Goal: Task Accomplishment & Management: Use online tool/utility

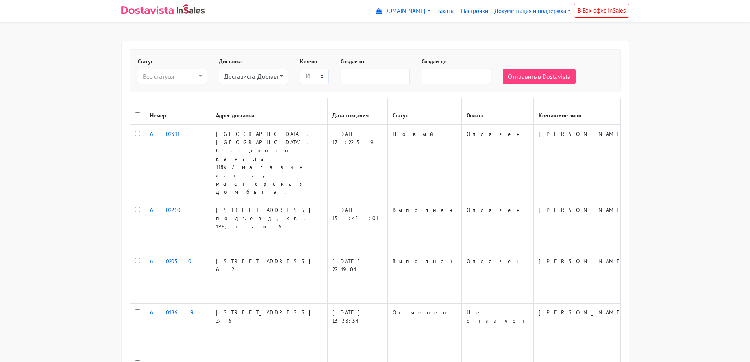
select select
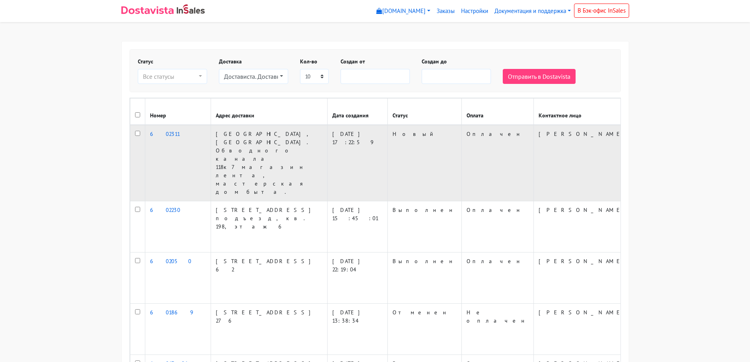
click at [134, 143] on td at bounding box center [137, 163] width 15 height 76
click at [139, 136] on input "checkbox" at bounding box center [137, 133] width 5 height 5
checkbox input "true"
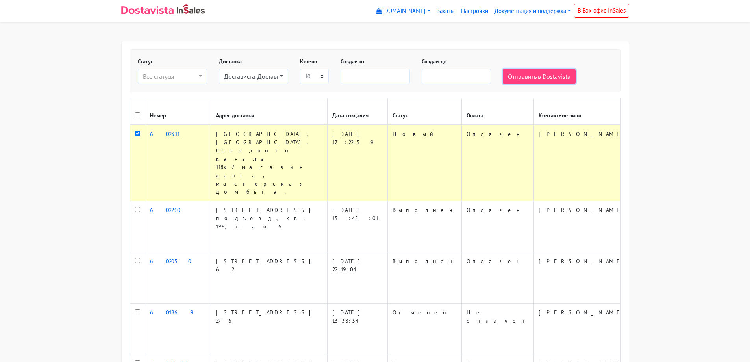
click at [537, 81] on button "Отправить в Dostavista" at bounding box center [539, 76] width 73 height 15
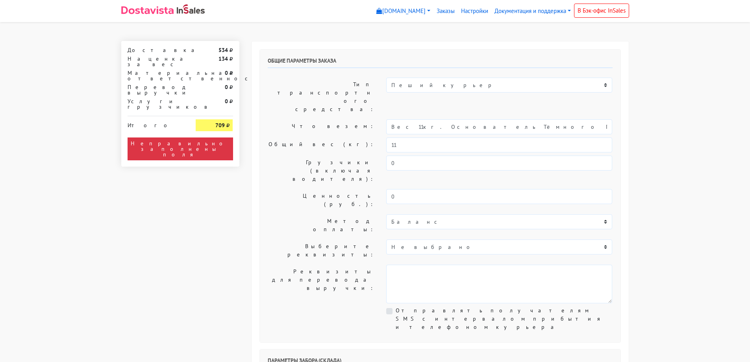
select select "12:00"
drag, startPoint x: 547, startPoint y: 107, endPoint x: 414, endPoint y: 123, distance: 134.2
click at [414, 123] on div "Общие параметры заказа Тип транспортного средства: Пеший курьер Легковой автомо…" at bounding box center [440, 196] width 361 height 293
type input "Вес 11кг."
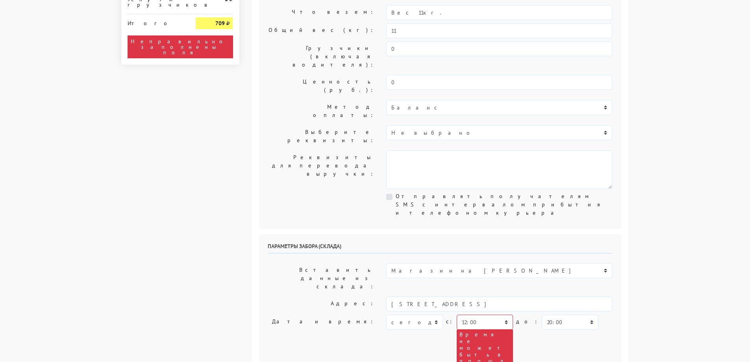
scroll to position [118, 0]
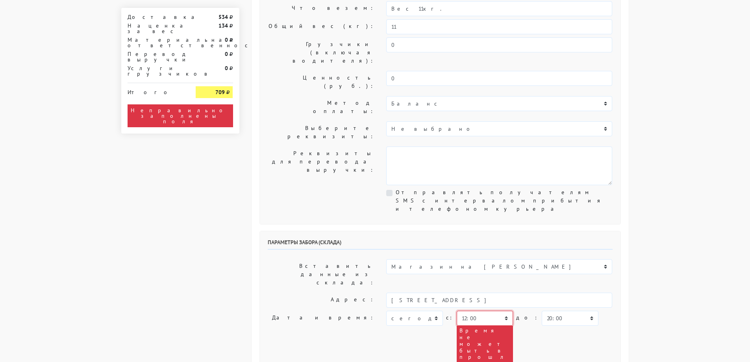
click at [491, 311] on select "00:00 00:30 01:00 01:30 02:00 02:30 03:00 03:30 04:00 04:30 05:00 05:30 06:00 0…" at bounding box center [485, 318] width 56 height 15
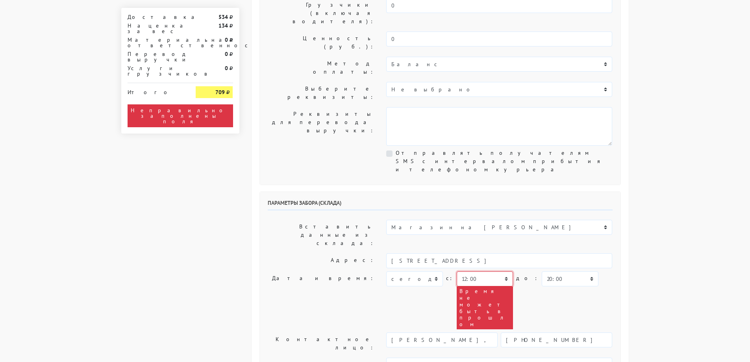
click at [476, 271] on select "00:00 00:30 01:00 01:30 02:00 02:30 03:00 03:30 04:00 04:30 05:00 05:30 06:00 0…" at bounding box center [485, 278] width 56 height 15
select select "19:00"
click at [457, 271] on select "00:00 00:30 01:00 01:30 02:00 02:30 03:00 03:30 04:00 04:30 05:00 05:30 06:00 0…" at bounding box center [485, 278] width 56 height 15
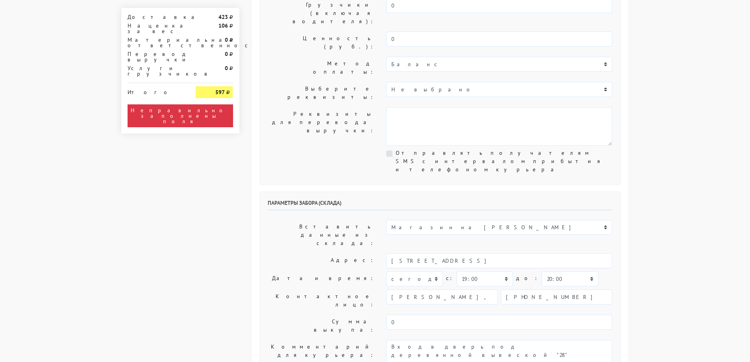
click at [680, 185] on body "[DOMAIN_NAME] [DOMAIN_NAME] Выйти Заказы Настройки 423" at bounding box center [375, 324] width 750 height 964
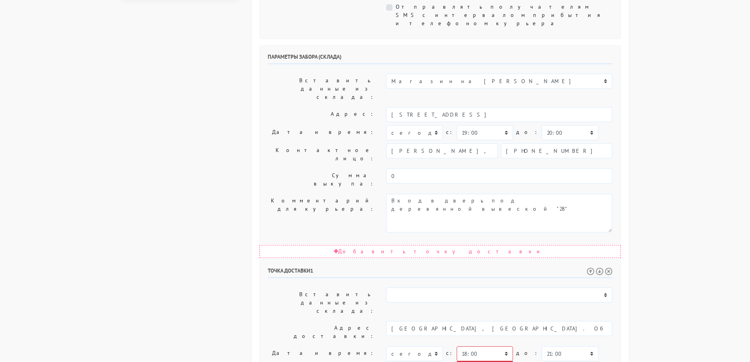
scroll to position [315, 0]
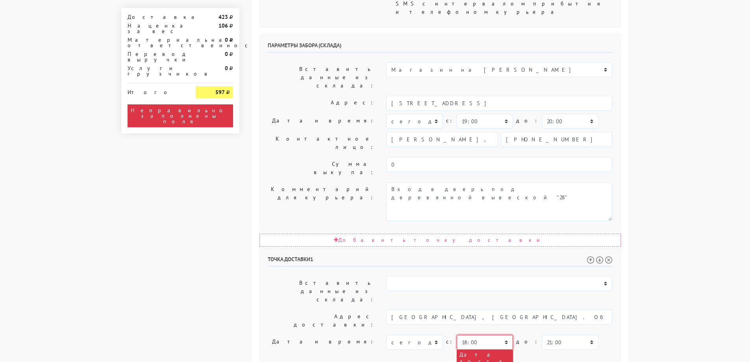
click at [486, 335] on select "00:00 00:30 01:00 01:30 02:00 02:30 03:00 03:30 04:00 04:30 05:00 05:30 06:00 0…" at bounding box center [485, 342] width 56 height 15
select select "19:30"
click at [457, 335] on select "00:00 00:30 01:00 01:30 02:00 02:30 03:00 03:30 04:00 04:30 05:00 05:30 06:00 0…" at bounding box center [485, 342] width 56 height 15
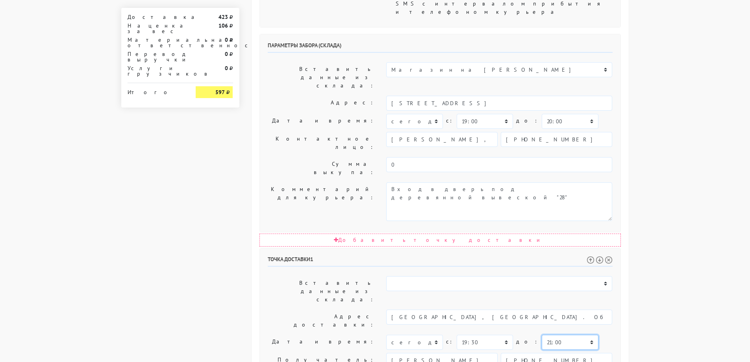
click at [556, 335] on select "00:00 00:30 01:00 01:30 02:00 02:30 03:00 03:30 04:00 04:30 05:00 05:30 06:00 0…" at bounding box center [570, 342] width 56 height 15
select select "21:30"
click at [542, 335] on select "00:00 00:30 01:00 01:30 02:00 02:30 03:00 03:30 04:00 04:30 05:00 05:30 06:00 0…" at bounding box center [570, 342] width 56 height 15
drag, startPoint x: 524, startPoint y: 263, endPoint x: 175, endPoint y: 251, distance: 349.2
click at [175, 251] on div "Доставка 423 Наценка за вес 106 Материальная ответственность 0 Перевод выручки …" at bounding box center [375, 146] width 520 height 841
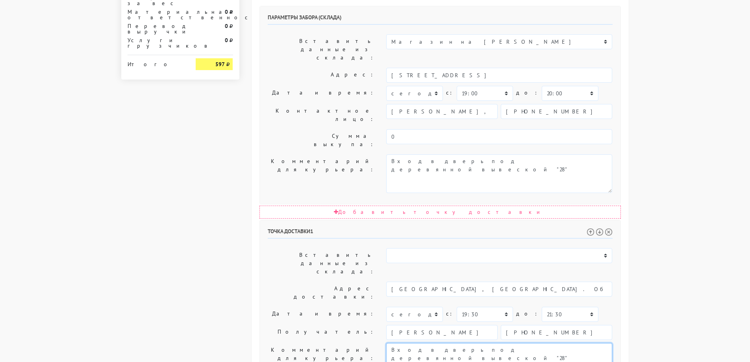
scroll to position [365, 0]
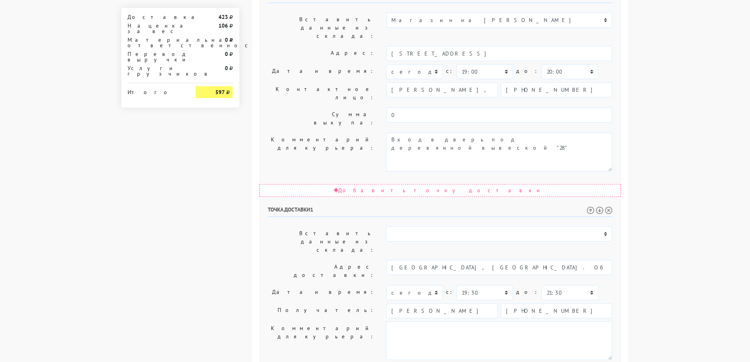
click at [641, 164] on body "[DOMAIN_NAME] [DOMAIN_NAME] Выйти Заказы Настройки 423" at bounding box center [375, 76] width 750 height 882
click at [674, 179] on body "[DOMAIN_NAME] [DOMAIN_NAME] Выйти Заказы Настройки 423" at bounding box center [375, 76] width 750 height 882
click at [679, 178] on body "[DOMAIN_NAME] [DOMAIN_NAME] Выйти Заказы Настройки 423" at bounding box center [375, 76] width 750 height 882
click at [680, 178] on body "[DOMAIN_NAME] [DOMAIN_NAME] Выйти Заказы Настройки 423" at bounding box center [375, 76] width 750 height 882
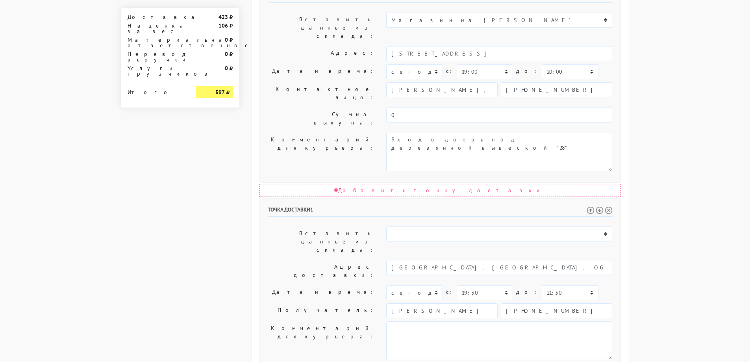
click at [680, 178] on body "[DOMAIN_NAME] [DOMAIN_NAME] Выйти Заказы Настройки 423" at bounding box center [375, 76] width 750 height 882
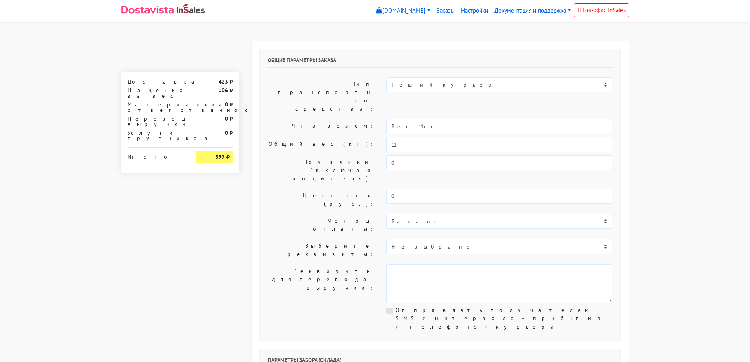
scroll to position [0, 0]
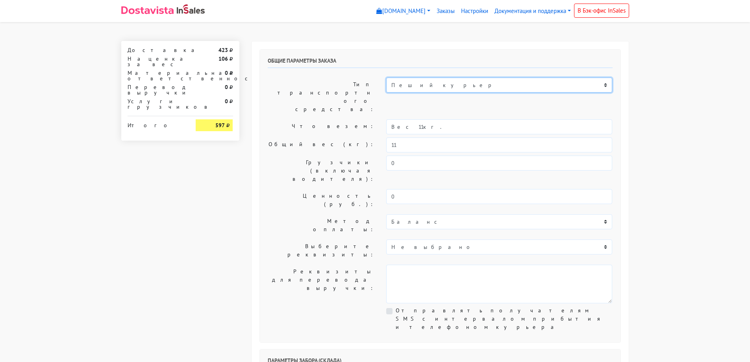
click at [468, 89] on select "Пеший курьер Легковой автомобиль Каблук (до 700 кг) Микроавтобус / портер (до […" at bounding box center [499, 85] width 226 height 15
select select "7"
click at [386, 78] on select "Пеший курьер Легковой автомобиль Каблук (до 700 кг) Микроавтобус / портер (до […" at bounding box center [499, 85] width 226 height 15
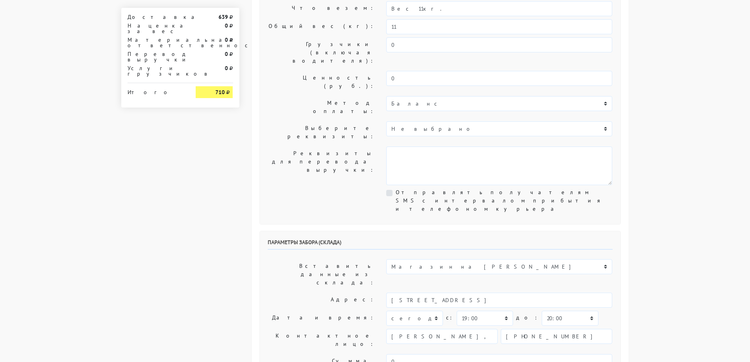
click at [672, 160] on body "[DOMAIN_NAME] [DOMAIN_NAME] Выйти Заказы Настройки 639" at bounding box center [375, 323] width 750 height 882
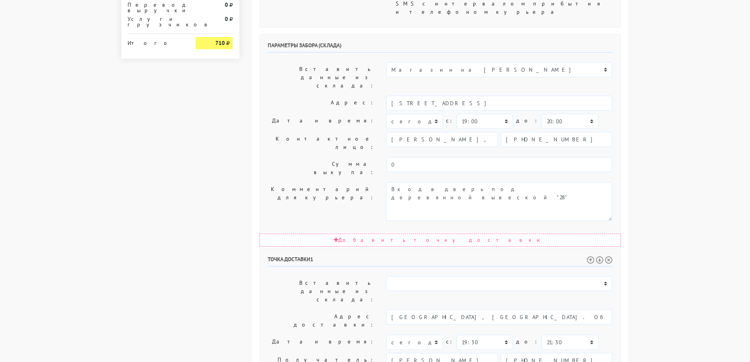
click at [672, 160] on body "[DOMAIN_NAME] [DOMAIN_NAME] Выйти Заказы Настройки 639" at bounding box center [375, 126] width 750 height 882
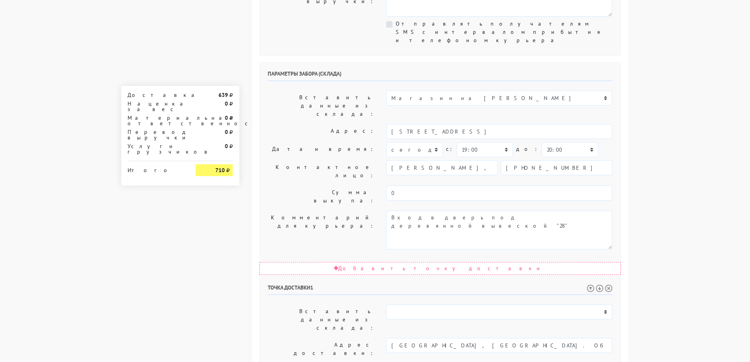
scroll to position [286, 0]
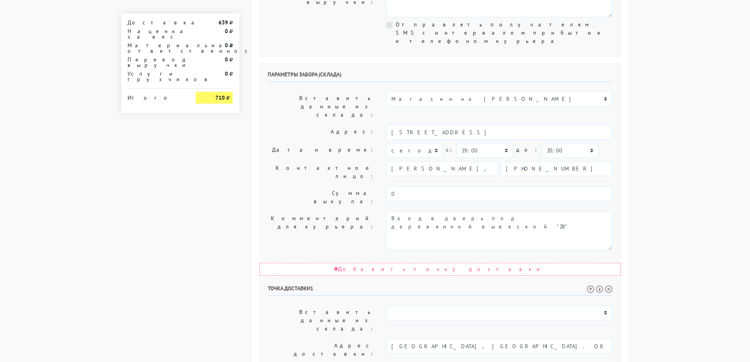
click at [672, 160] on body "[DOMAIN_NAME] [DOMAIN_NAME] Выйти Заказы Настройки 639" at bounding box center [375, 155] width 750 height 882
click at [679, 156] on body "[DOMAIN_NAME] [DOMAIN_NAME] Выйти Заказы Настройки 639" at bounding box center [375, 155] width 750 height 882
click at [687, 131] on body "[DOMAIN_NAME] [DOMAIN_NAME] Выйти Заказы Настройки 639" at bounding box center [375, 155] width 750 height 882
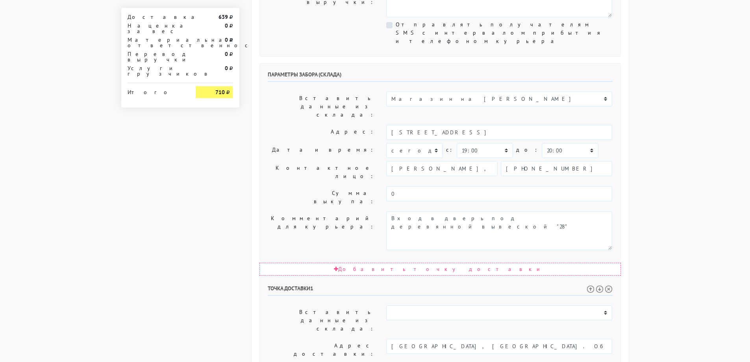
click at [687, 131] on body "[DOMAIN_NAME] [DOMAIN_NAME] Выйти Заказы Настройки 639" at bounding box center [375, 155] width 750 height 882
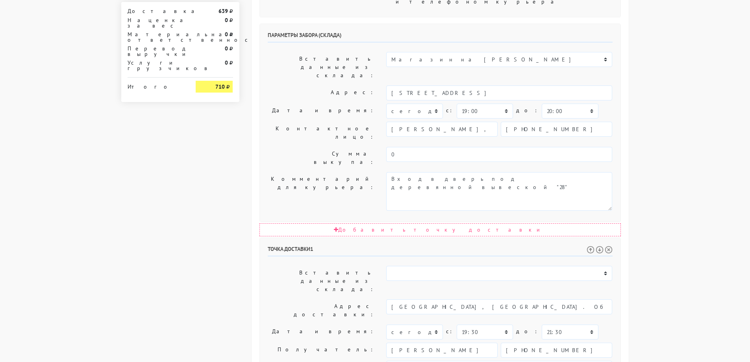
click at [687, 131] on body "[DOMAIN_NAME] [DOMAIN_NAME] Выйти Заказы Настройки 639" at bounding box center [375, 116] width 750 height 882
click at [685, 246] on body "[DOMAIN_NAME] [DOMAIN_NAME] Выйти Заказы Настройки 639" at bounding box center [375, 116] width 750 height 882
click at [682, 245] on body "[DOMAIN_NAME] [DOMAIN_NAME] Выйти Заказы Настройки 639" at bounding box center [375, 116] width 750 height 882
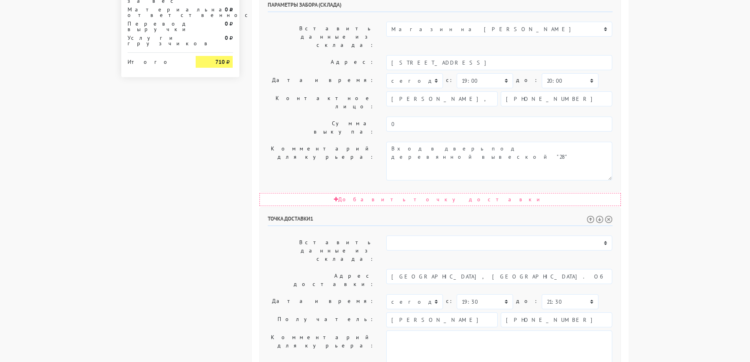
scroll to position [365, 0]
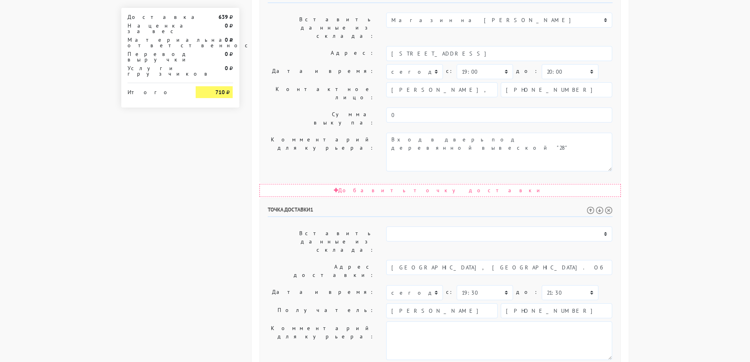
click at [681, 244] on body "[DOMAIN_NAME] [DOMAIN_NAME] Выйти Заказы Настройки 639" at bounding box center [375, 76] width 750 height 882
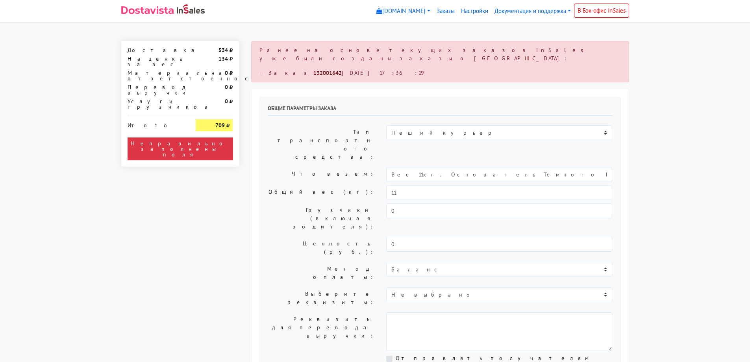
select select "12:00"
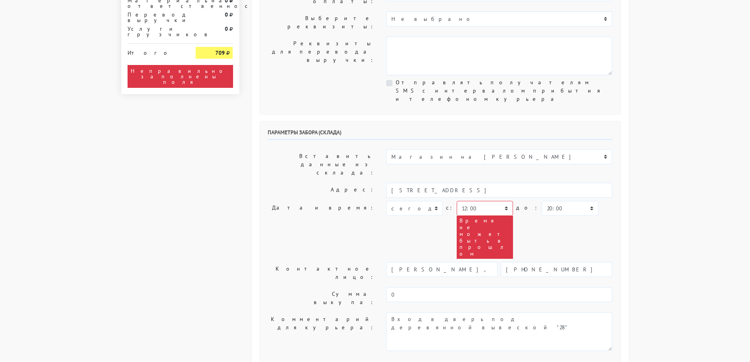
click at [689, 134] on body "[DOMAIN_NAME] [DOMAIN_NAME] Выйти Заказы Настройки 534" at bounding box center [375, 210] width 750 height 972
